Goal: Task Accomplishment & Management: Use online tool/utility

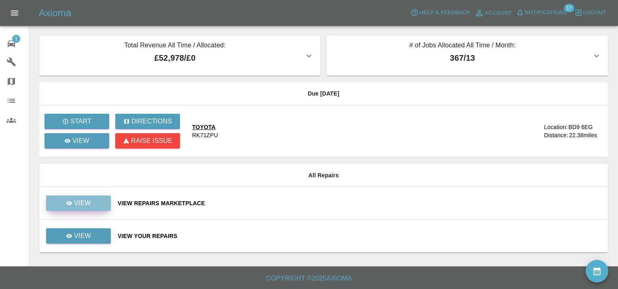
click at [88, 203] on p "View" at bounding box center [82, 203] width 17 height 10
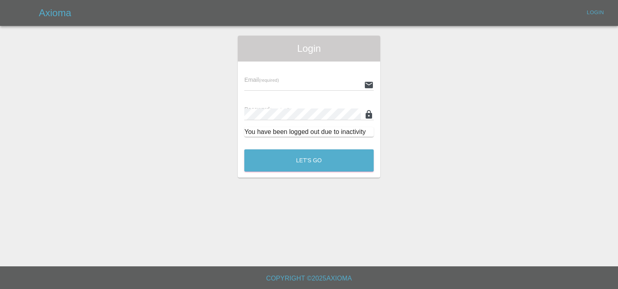
type input "[EMAIL_ADDRESS][DOMAIN_NAME]"
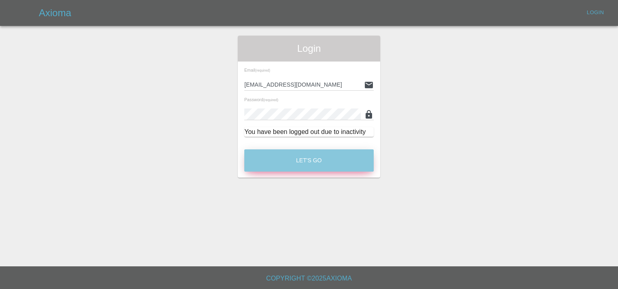
click at [314, 153] on button "Let's Go" at bounding box center [308, 160] width 129 height 22
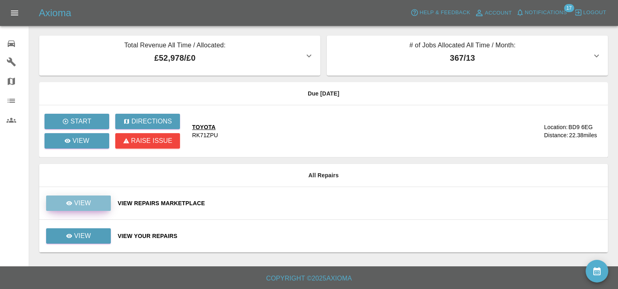
click at [85, 205] on p "View" at bounding box center [82, 203] width 17 height 10
